Goal: Information Seeking & Learning: Learn about a topic

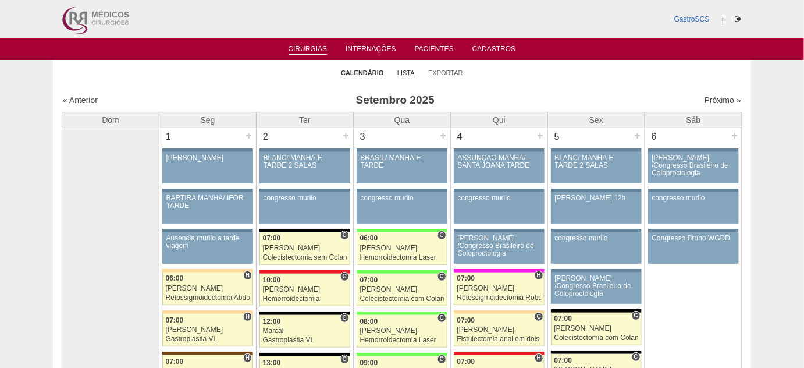
click at [409, 69] on link "Lista" at bounding box center [405, 73] width 17 height 9
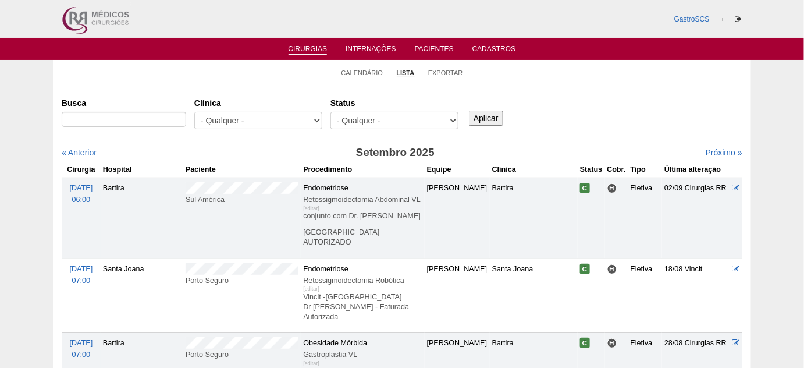
click at [253, 131] on div "- Qualquer - 6R Alphaville Assunção Bartira Brasil Christovão da Gama Cruz Azul…" at bounding box center [258, 123] width 128 height 23
click at [259, 121] on select "- Qualquer - 6R Alphaville Assunção Bartira Brasil Christovão da Gama Cruz Azul…" at bounding box center [258, 120] width 128 height 17
select select "22"
click at [194, 112] on select "- Qualquer - 6R Alphaville Assunção Bartira Brasil Christovão da Gama Cruz Azul…" at bounding box center [258, 120] width 128 height 17
click at [504, 119] on div "Aplicar" at bounding box center [490, 109] width 47 height 32
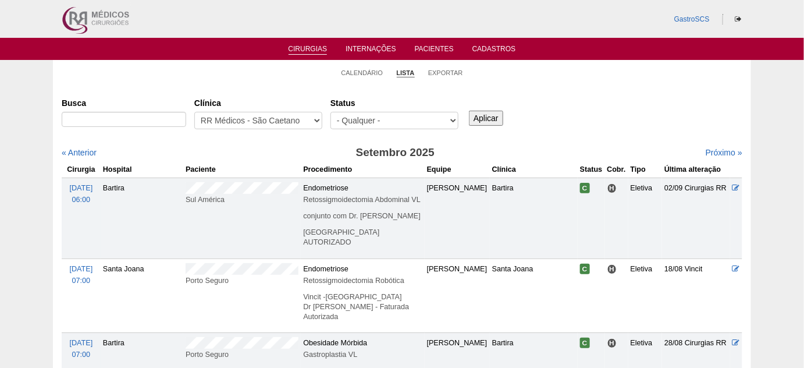
click at [481, 115] on input "Aplicar" at bounding box center [486, 118] width 34 height 15
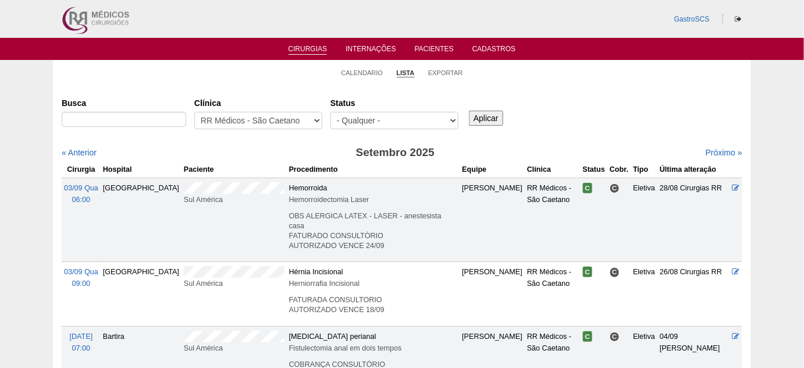
click at [353, 77] on li "Calendário" at bounding box center [363, 72] width 42 height 16
click at [353, 75] on link "Calendário" at bounding box center [363, 73] width 42 height 9
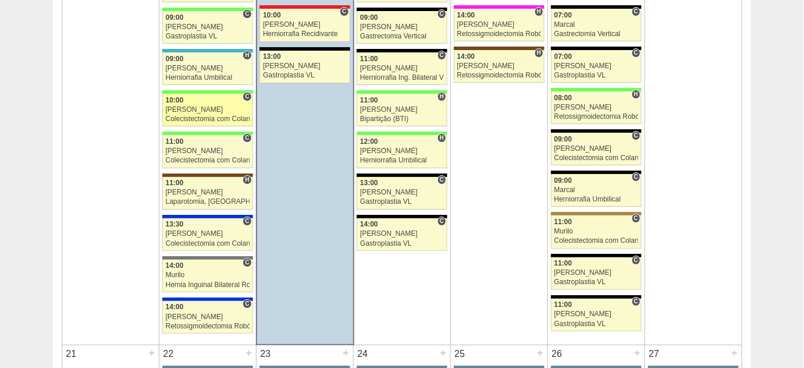
scroll to position [1375, 0]
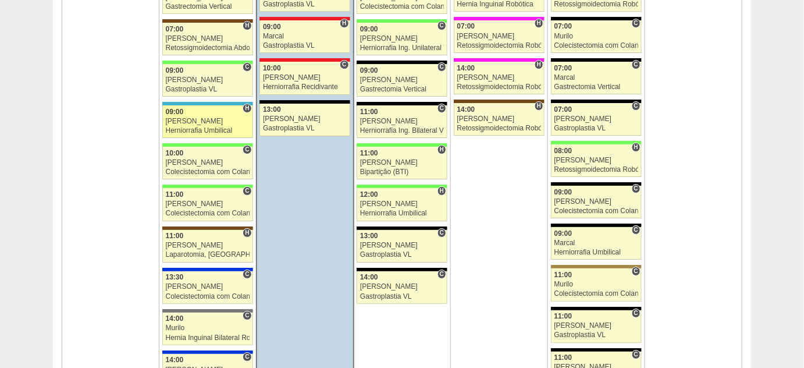
click at [183, 118] on div "[PERSON_NAME]" at bounding box center [208, 122] width 84 height 8
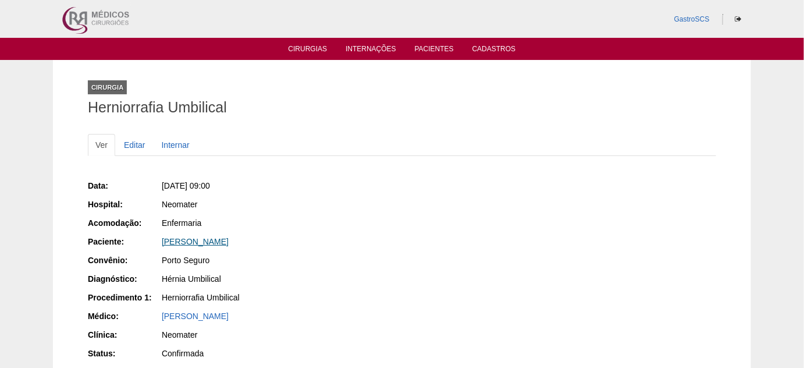
click at [228, 240] on link "[PERSON_NAME]" at bounding box center [195, 241] width 67 height 9
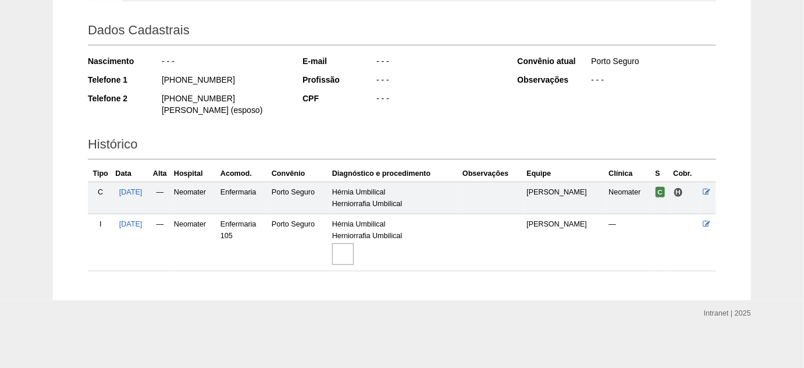
scroll to position [155, 0]
click at [354, 250] on img at bounding box center [343, 254] width 22 height 22
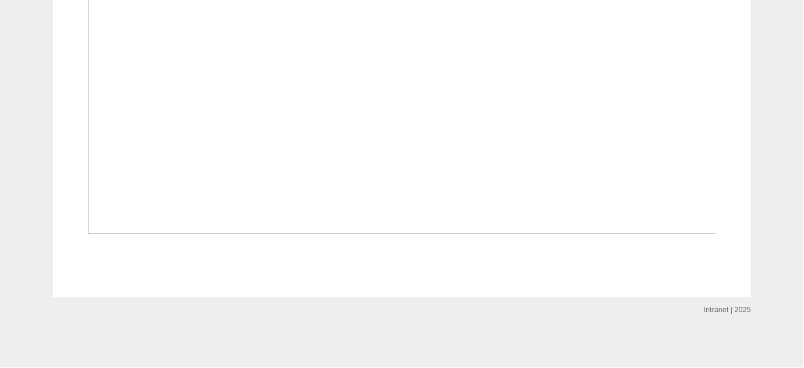
scroll to position [846, 0]
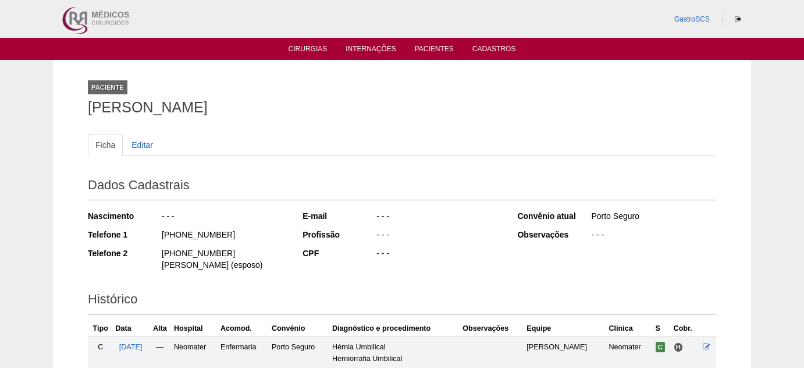
scroll to position [155, 0]
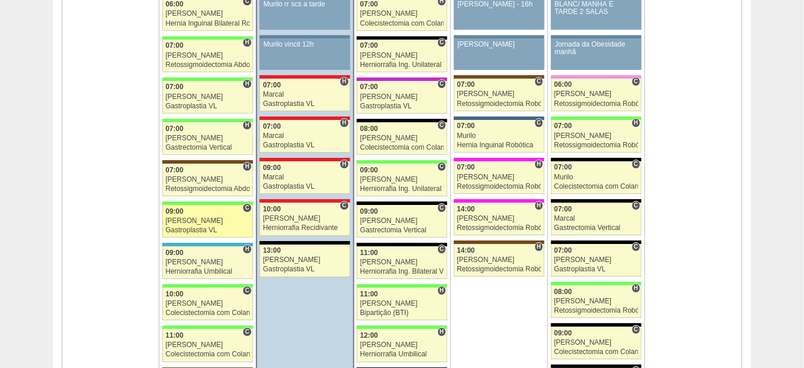
scroll to position [1216, 0]
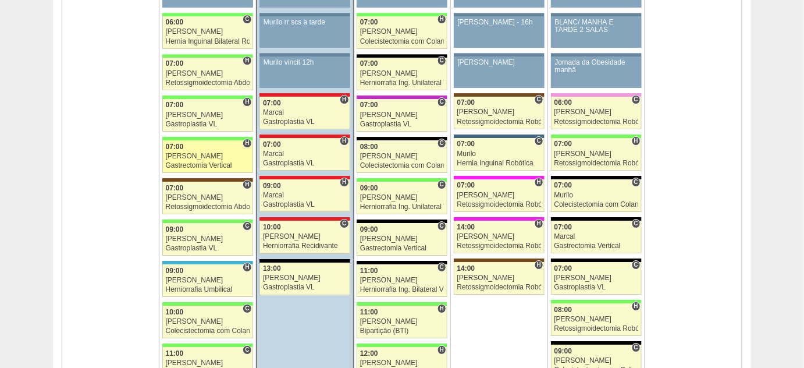
click at [187, 162] on div "Gastrectomia Vertical" at bounding box center [208, 166] width 84 height 8
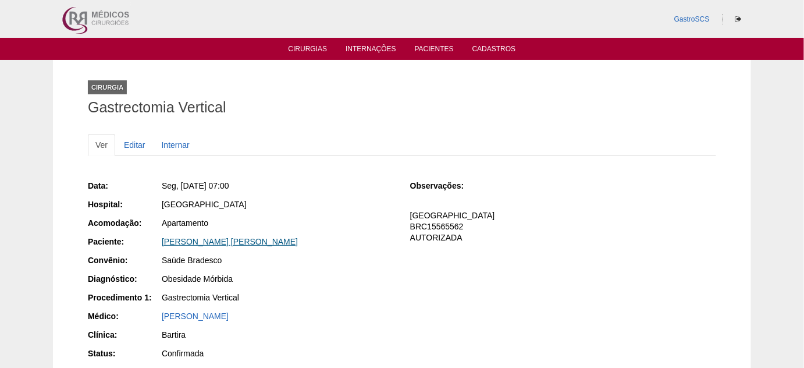
click at [222, 239] on link "[PERSON_NAME] [PERSON_NAME]" at bounding box center [230, 241] width 136 height 9
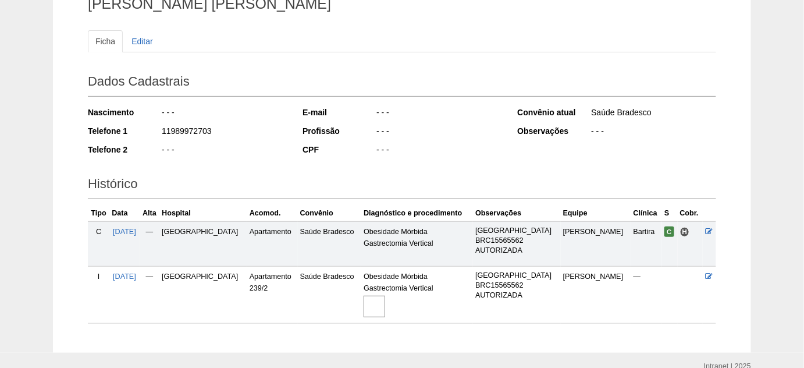
scroll to position [157, 0]
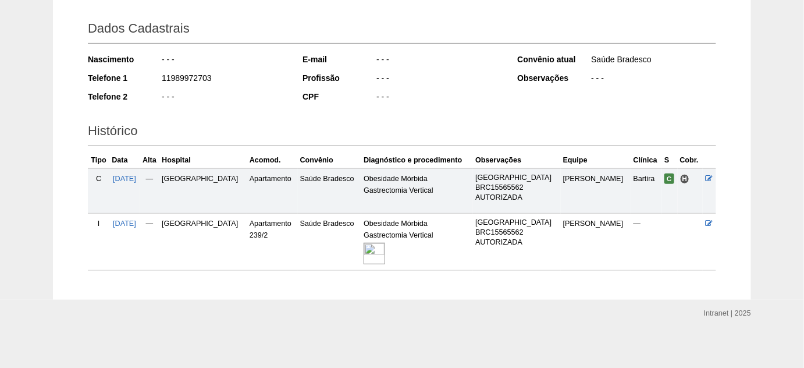
click at [367, 251] on img at bounding box center [375, 254] width 22 height 22
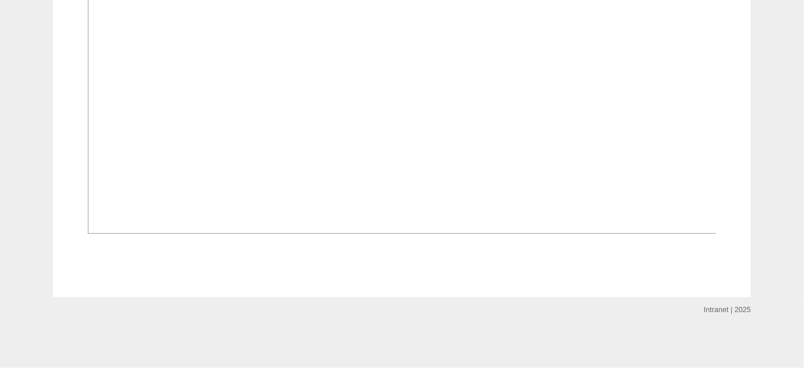
scroll to position [846, 0]
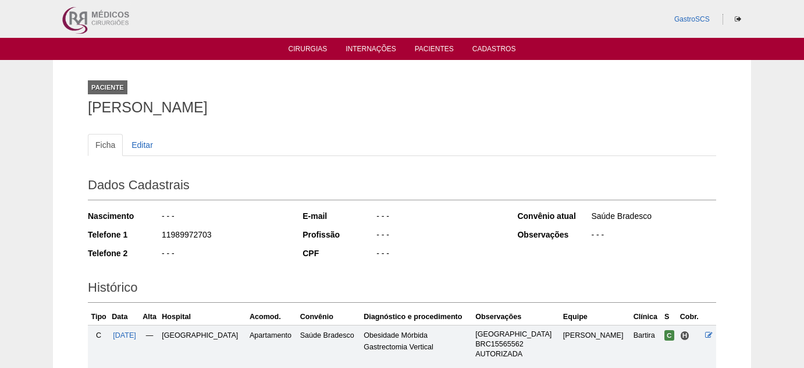
scroll to position [157, 0]
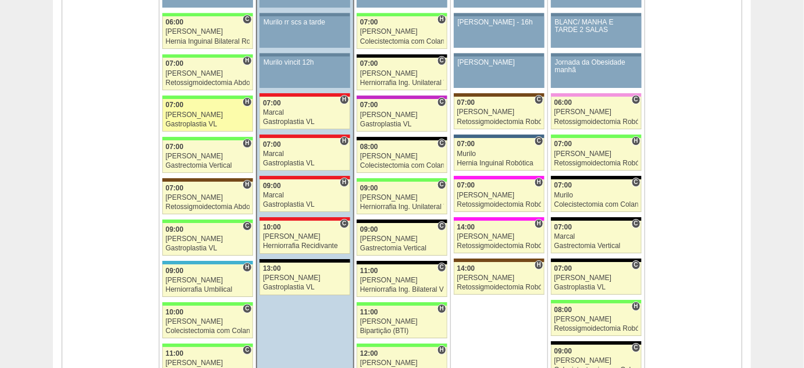
scroll to position [1164, 0]
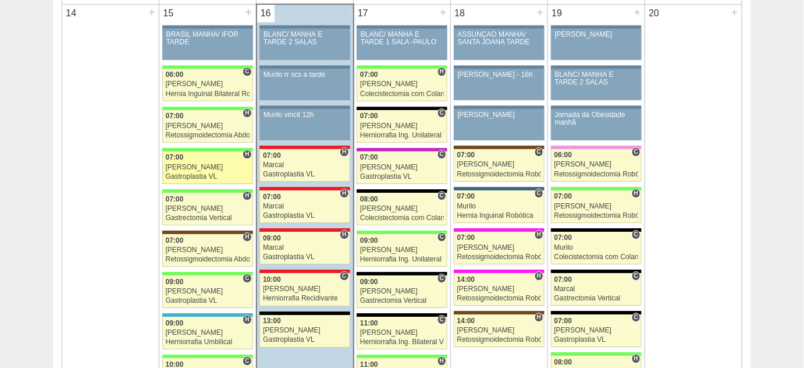
click at [193, 163] on div "[PERSON_NAME]" at bounding box center [208, 167] width 84 height 8
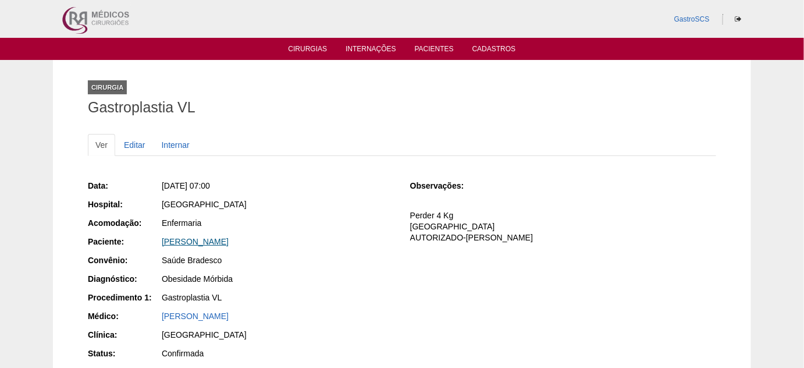
click at [194, 241] on link "[PERSON_NAME]" at bounding box center [195, 241] width 67 height 9
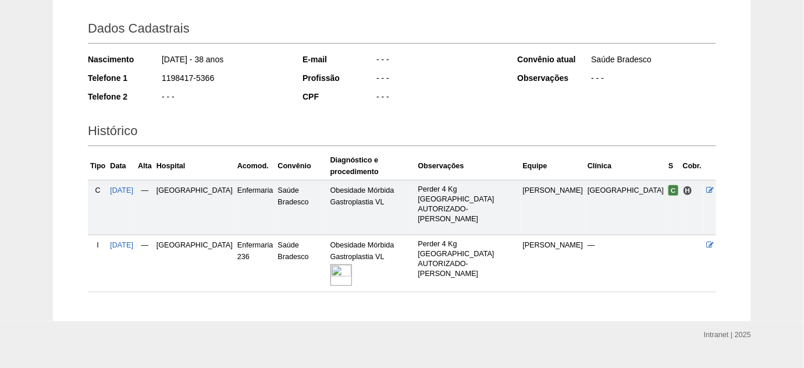
scroll to position [157, 0]
click at [343, 264] on img at bounding box center [341, 275] width 22 height 22
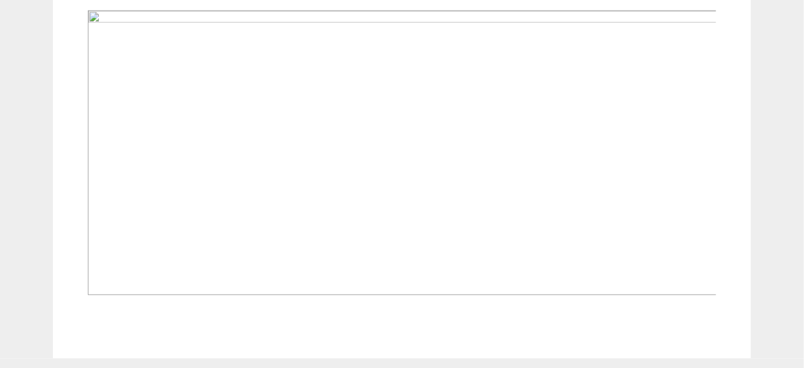
scroll to position [421, 0]
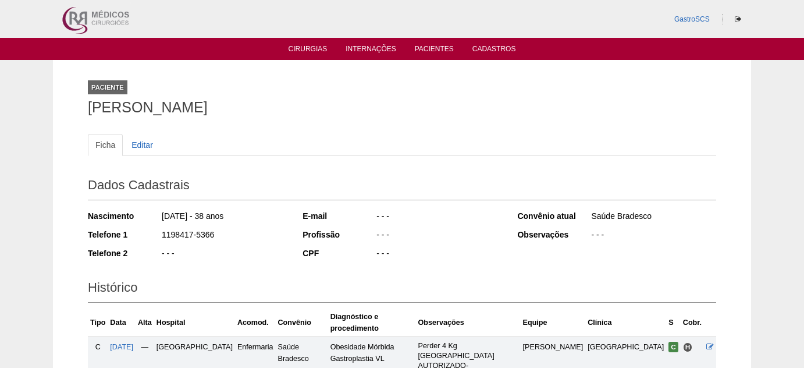
scroll to position [157, 0]
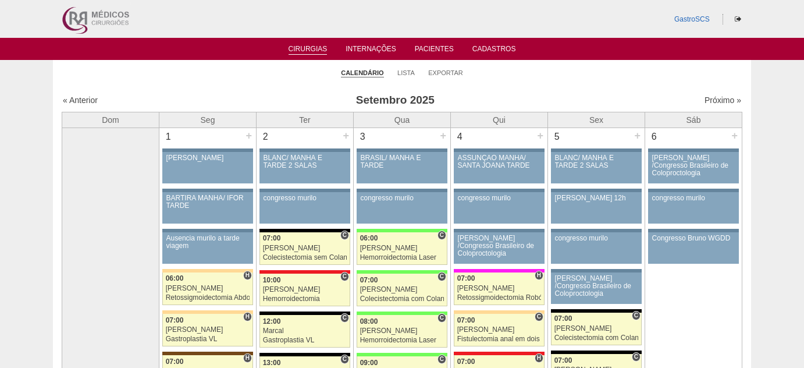
scroll to position [1160, 0]
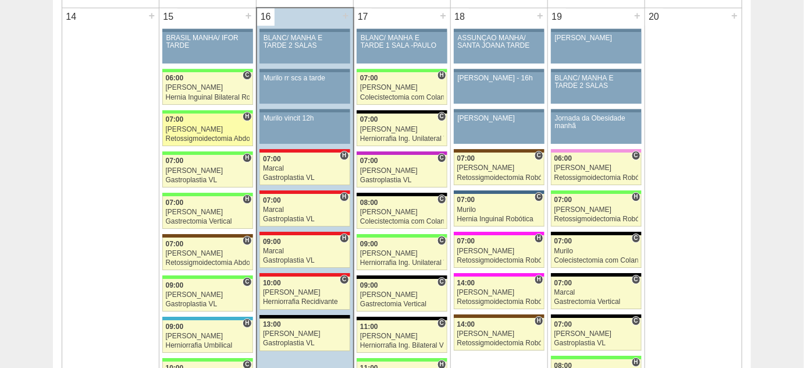
click at [194, 135] on div "Retossigmoidectomia Abdominal VL" at bounding box center [208, 139] width 84 height 8
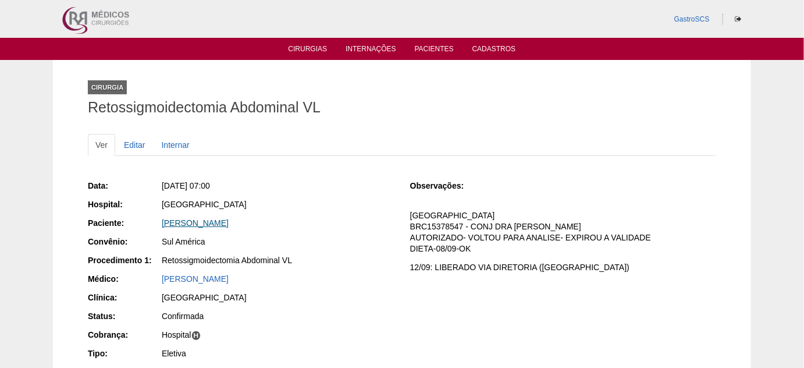
click at [229, 222] on link "[PERSON_NAME]" at bounding box center [195, 222] width 67 height 9
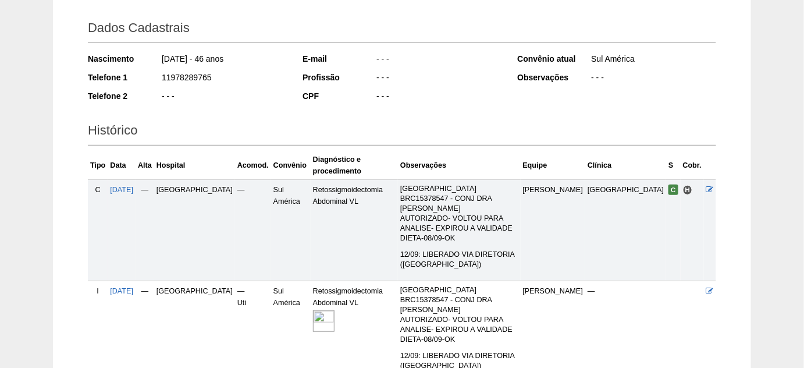
scroll to position [158, 0]
click at [313, 309] on img at bounding box center [324, 320] width 22 height 22
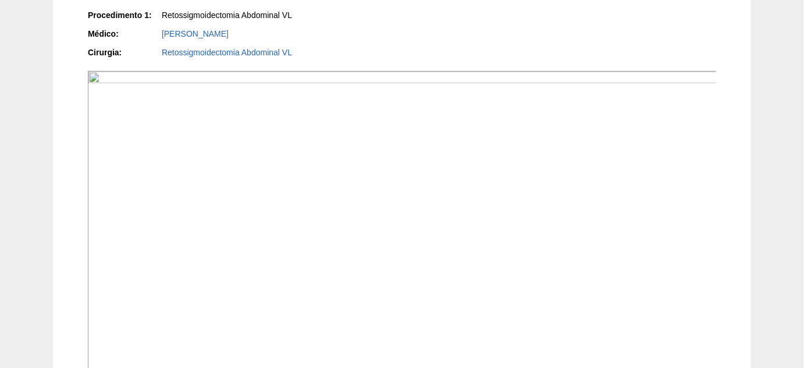
scroll to position [264, 0]
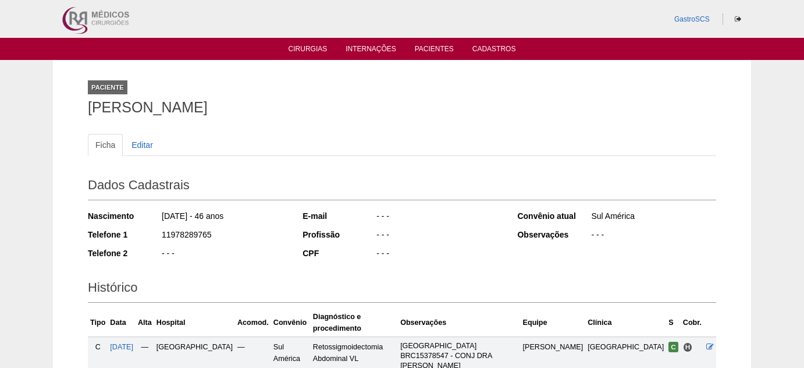
scroll to position [158, 0]
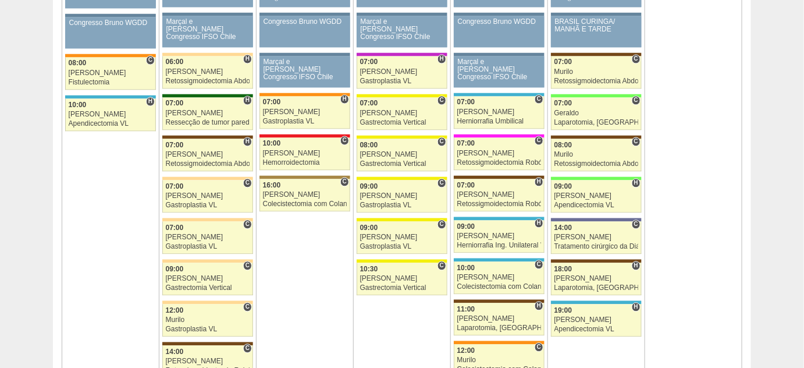
scroll to position [737, 0]
